Goal: Navigation & Orientation: Find specific page/section

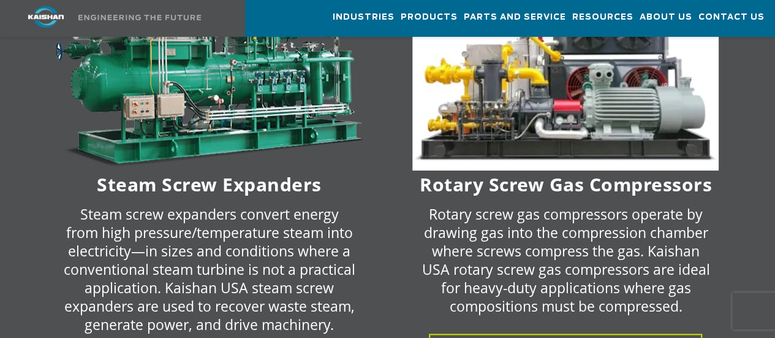
scroll to position [2697, 0]
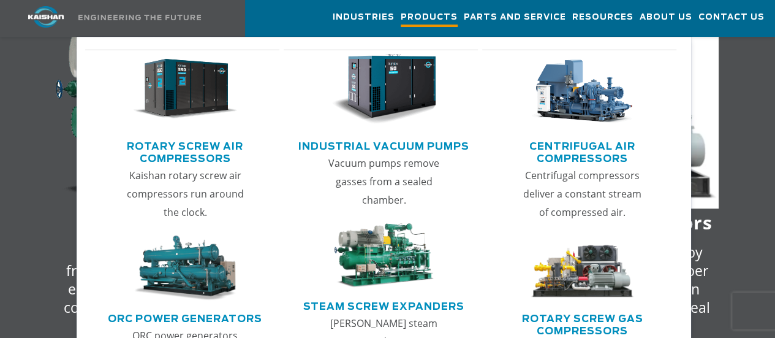
click at [401, 15] on span "Products" at bounding box center [429, 18] width 57 height 17
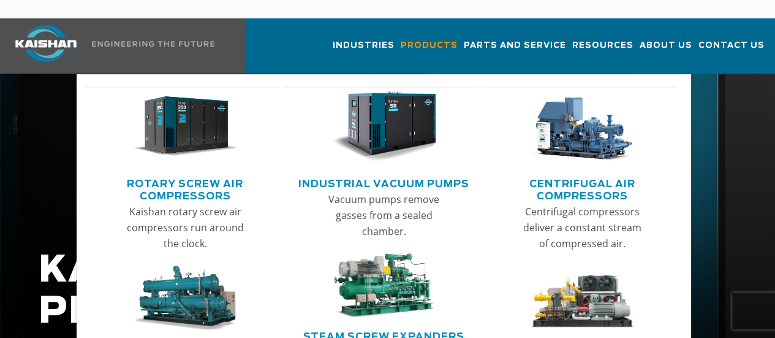
click at [204, 173] on link "Rotary Screw Air Compressors" at bounding box center [185, 188] width 189 height 31
